Goal: Obtain resource: Obtain resource

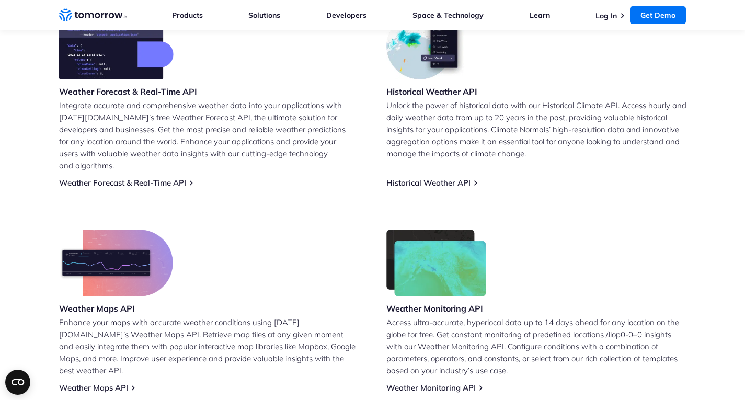
scroll to position [471, 0]
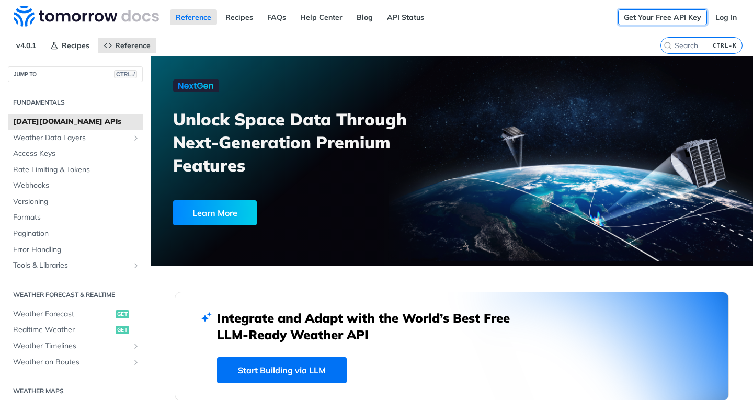
click at [653, 19] on link "Get Your Free API Key" at bounding box center [662, 17] width 89 height 16
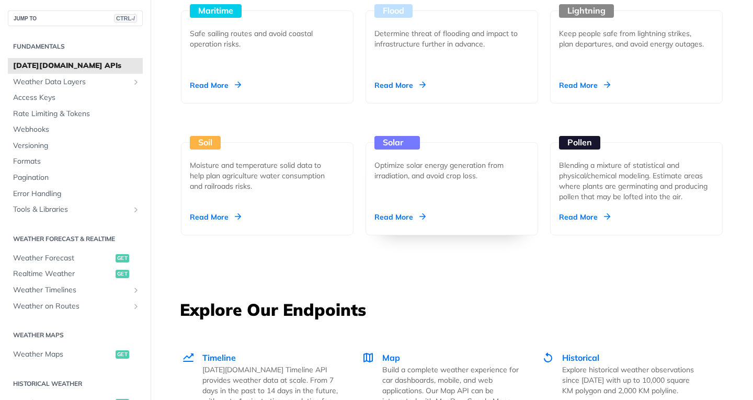
scroll to position [1203, 0]
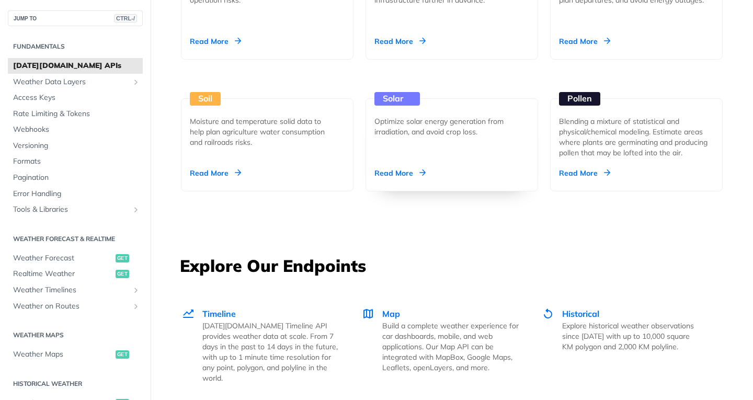
click at [389, 169] on div "Read More" at bounding box center [399, 173] width 51 height 10
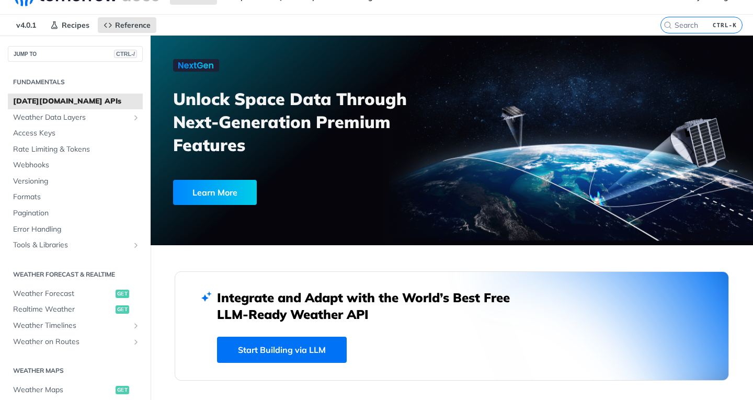
scroll to position [0, 0]
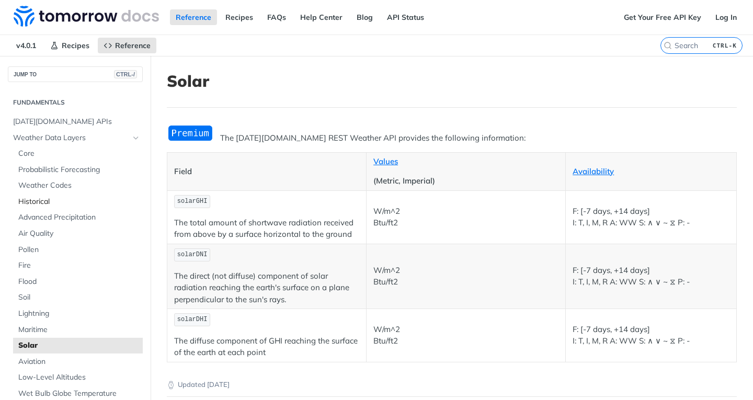
click at [42, 202] on span "Historical" at bounding box center [79, 202] width 122 height 10
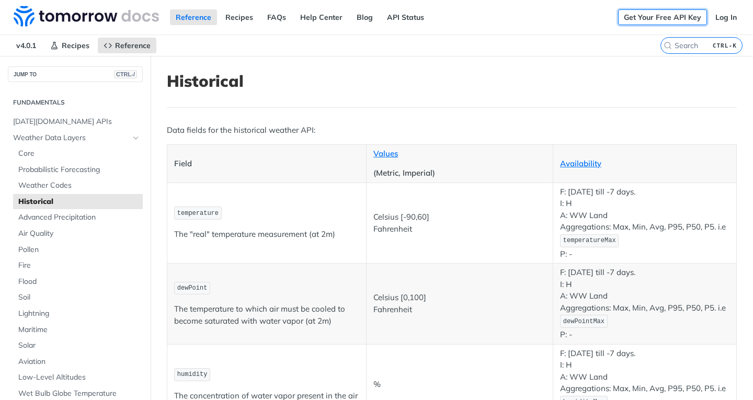
click at [628, 18] on link "Get Your Free API Key" at bounding box center [662, 17] width 89 height 16
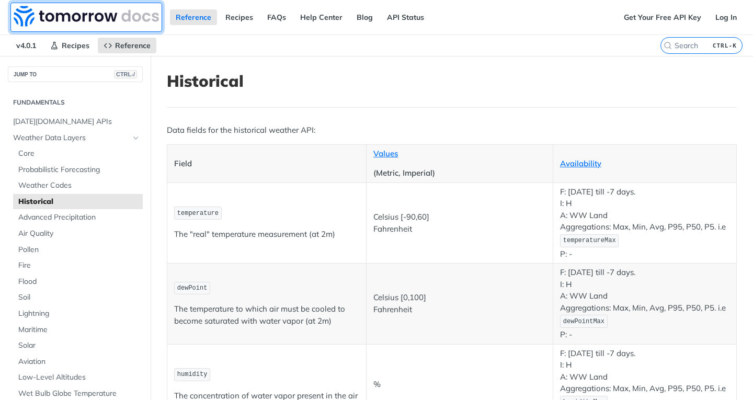
click at [40, 21] on img at bounding box center [86, 16] width 145 height 21
